Goal: Task Accomplishment & Management: Manage account settings

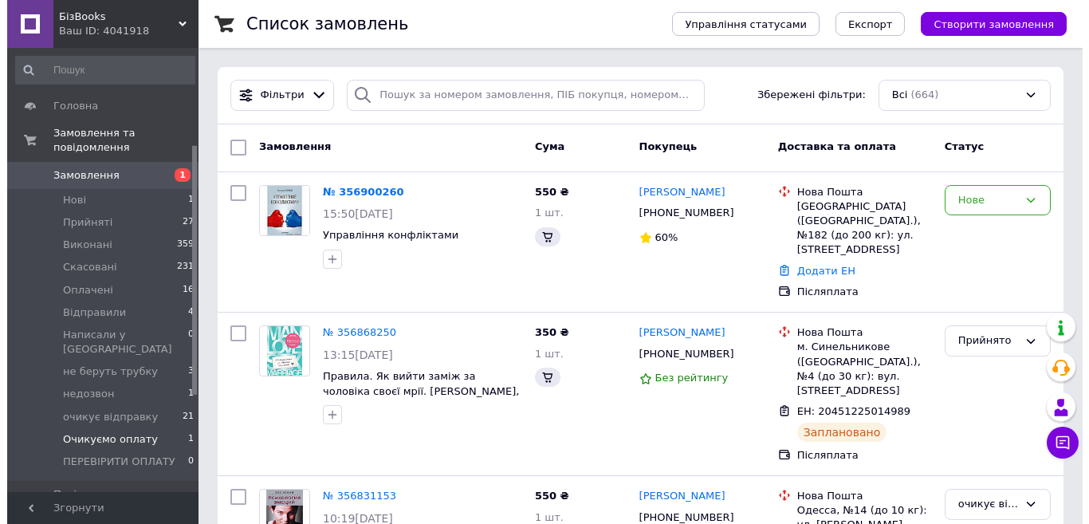
scroll to position [239, 0]
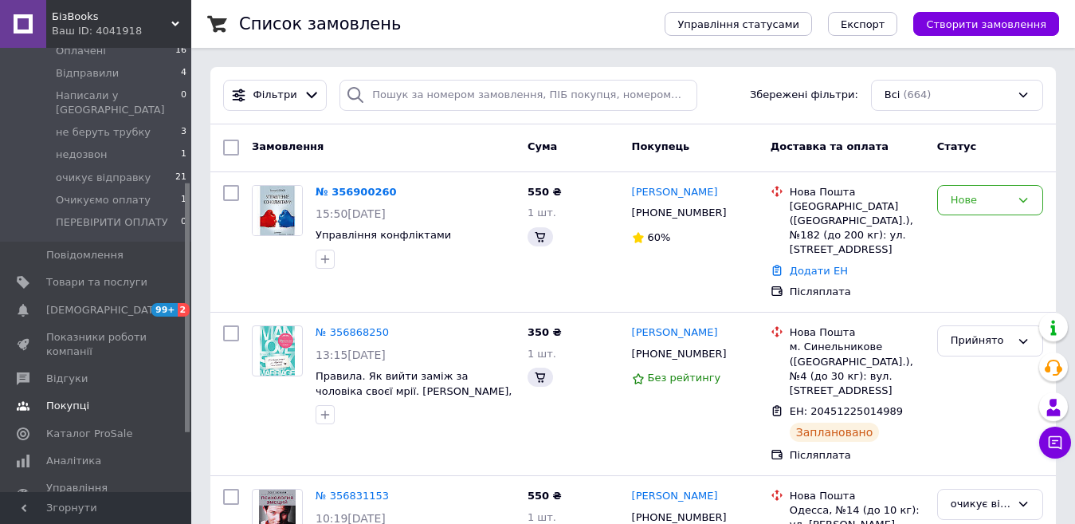
click at [74, 303] on span "[DEMOGRAPHIC_DATA]" at bounding box center [105, 310] width 118 height 14
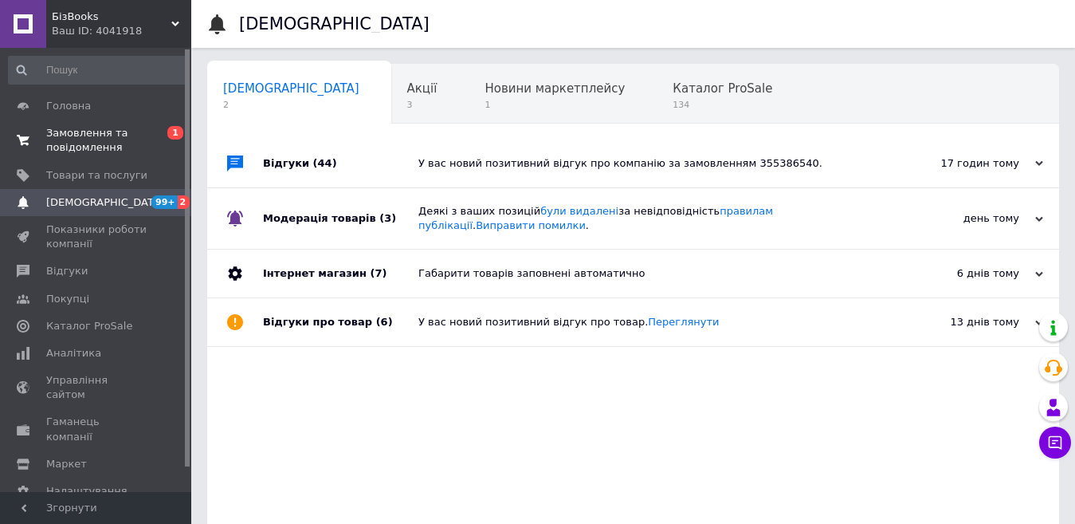
click at [86, 136] on span "Замовлення та повідомлення" at bounding box center [96, 140] width 101 height 29
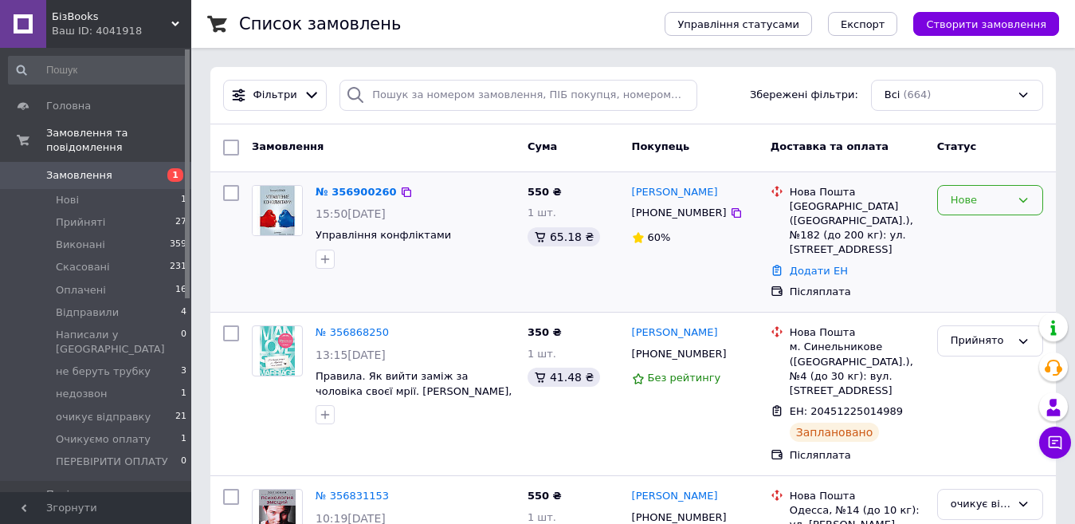
click at [1023, 198] on icon at bounding box center [1023, 200] width 13 height 13
click at [998, 230] on li "Прийнято" at bounding box center [990, 232] width 104 height 29
